Goal: Information Seeking & Learning: Learn about a topic

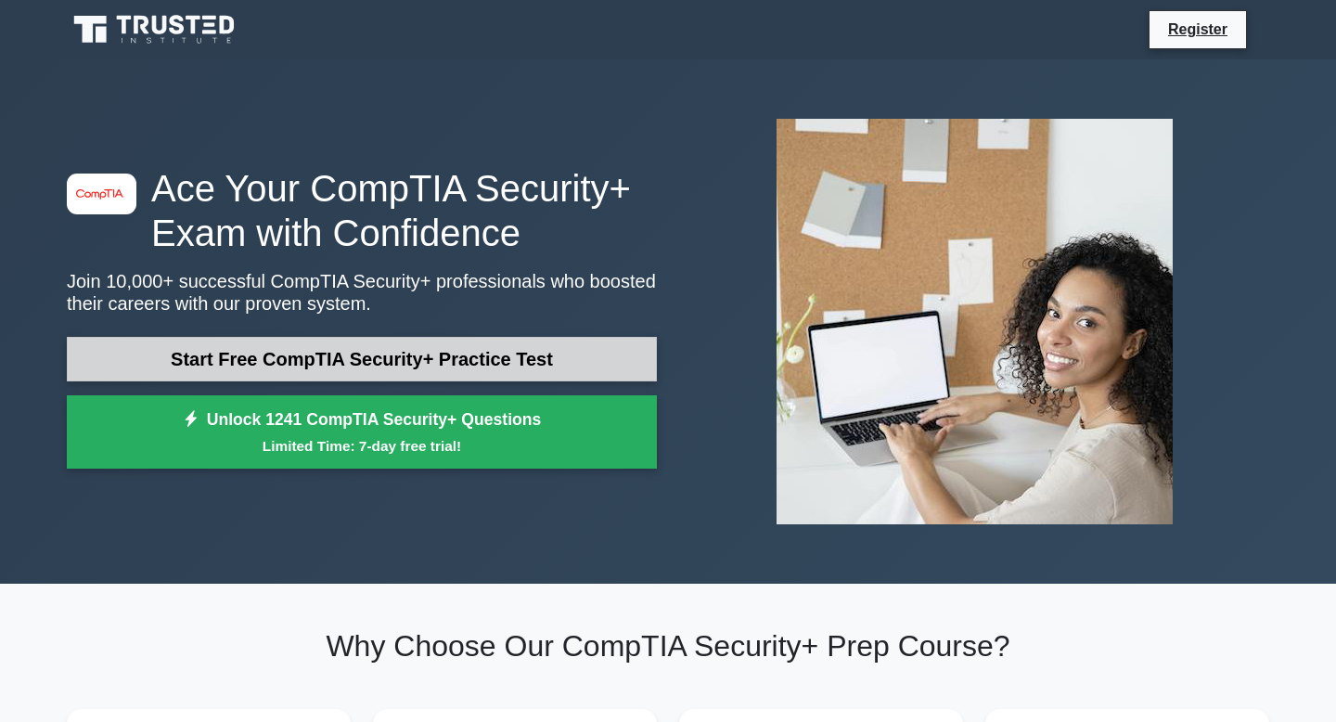
click at [323, 353] on link "Start Free CompTIA Security+ Practice Test" at bounding box center [362, 359] width 590 height 45
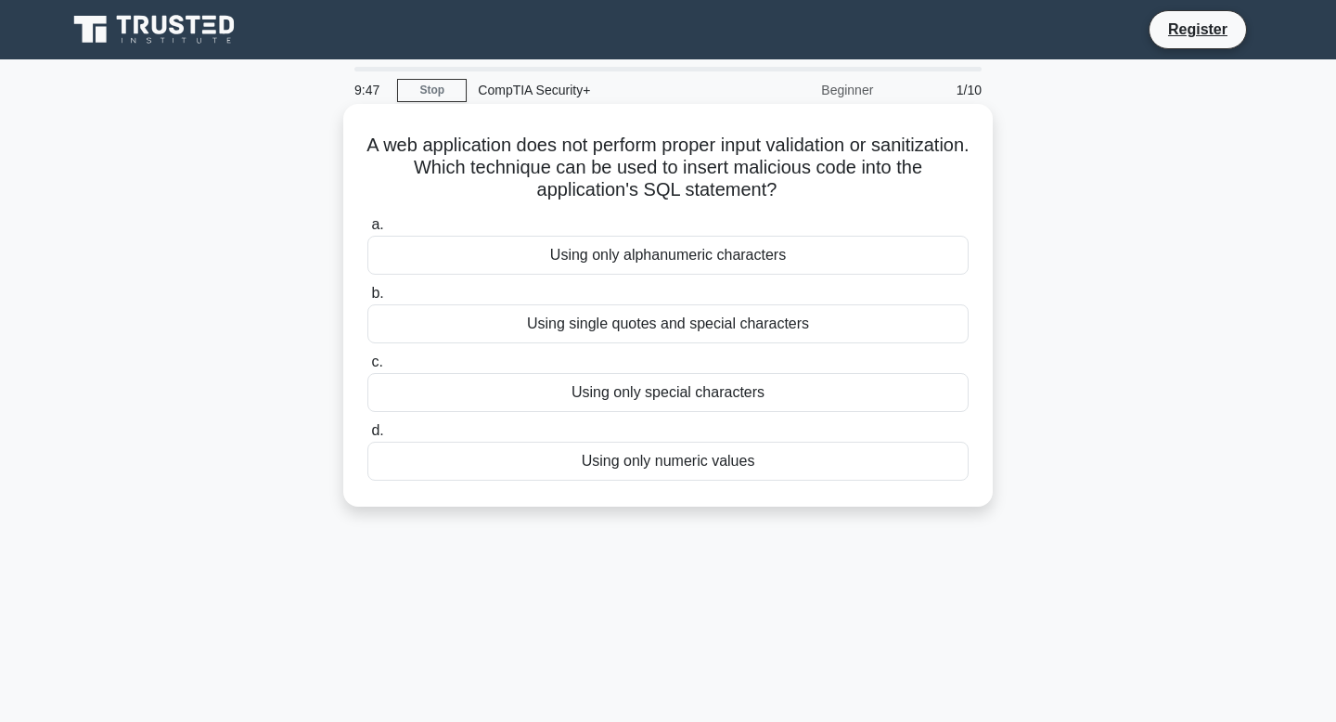
click at [631, 331] on div "Using single quotes and special characters" at bounding box center [668, 323] width 601 height 39
click at [368, 300] on input "b. Using single quotes and special characters" at bounding box center [368, 294] width 0 height 12
